Goal: Task Accomplishment & Management: Complete application form

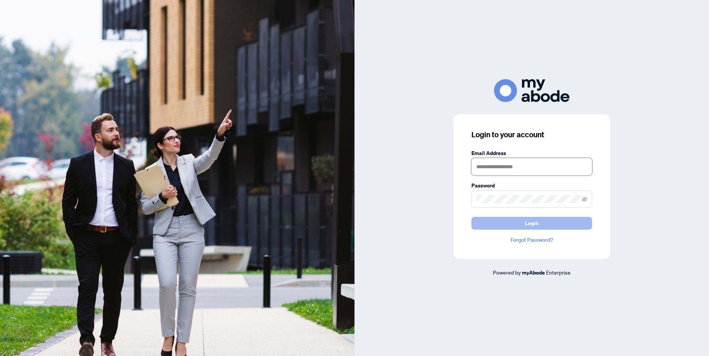
type input "**********"
click at [502, 228] on button "Login" at bounding box center [531, 223] width 121 height 13
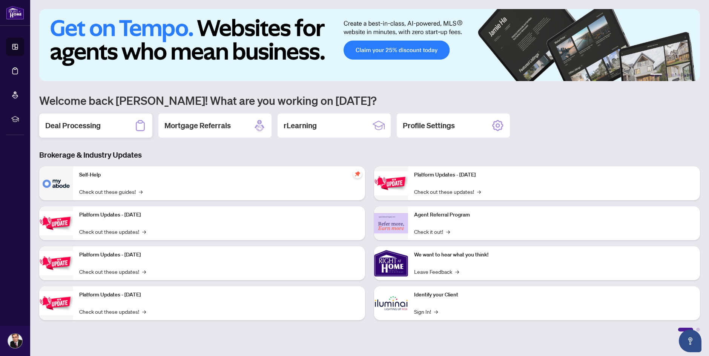
click at [107, 131] on div "Deal Processing" at bounding box center [95, 125] width 113 height 24
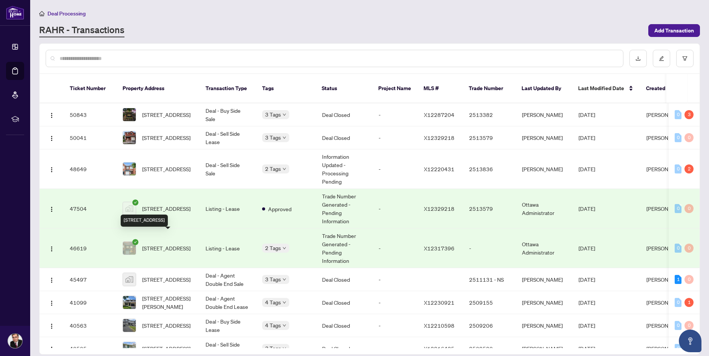
click at [179, 244] on span "[STREET_ADDRESS]" at bounding box center [166, 248] width 48 height 8
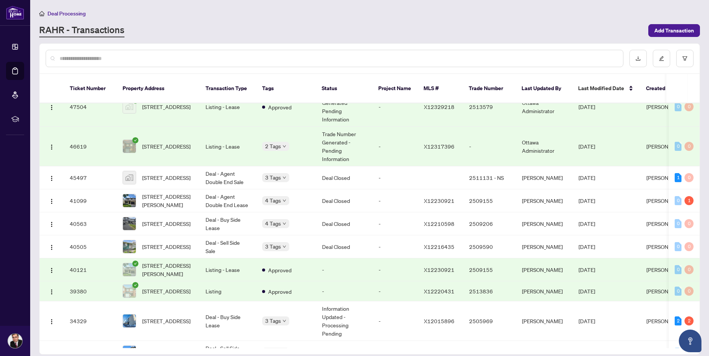
scroll to position [113, 0]
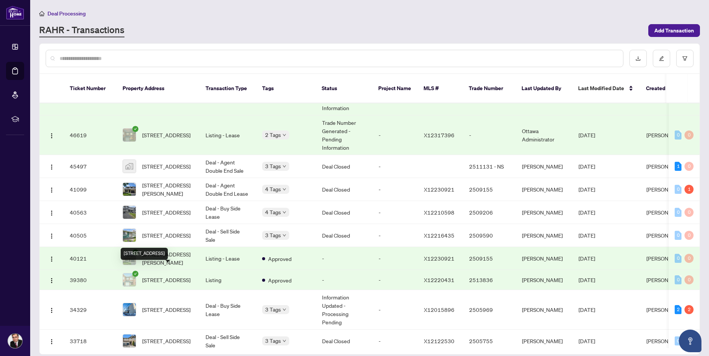
click at [170, 276] on span "[STREET_ADDRESS]" at bounding box center [166, 280] width 48 height 8
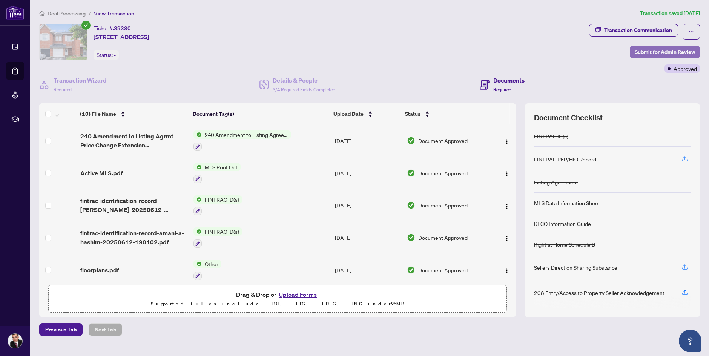
click at [662, 53] on span "Submit for Admin Review" at bounding box center [664, 52] width 60 height 12
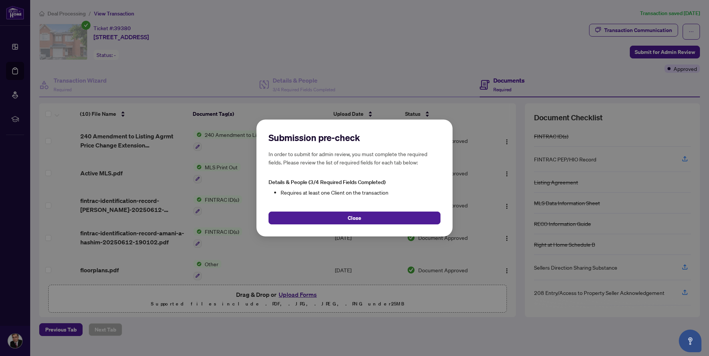
click at [521, 51] on div "Submission pre-check In order to submit for admin review, you must complete the…" at bounding box center [354, 178] width 709 height 356
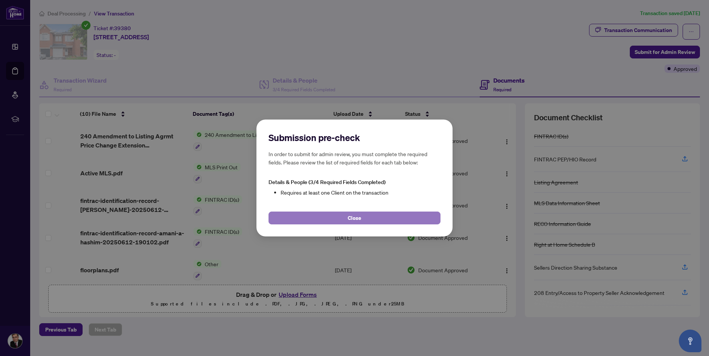
click at [389, 219] on button "Close" at bounding box center [354, 217] width 172 height 13
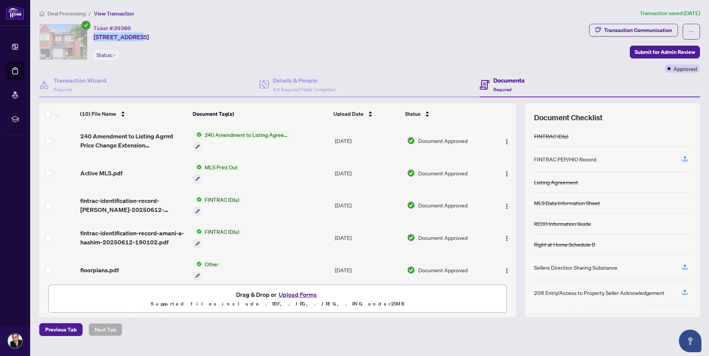
drag, startPoint x: 92, startPoint y: 34, endPoint x: 135, endPoint y: 41, distance: 43.5
click at [135, 41] on div "Ticket #: 39380 [STREET_ADDRESS] Status: -" at bounding box center [312, 42] width 547 height 36
copy span "[STREET_ADDRESS]"
